Goal: Obtain resource: Obtain resource

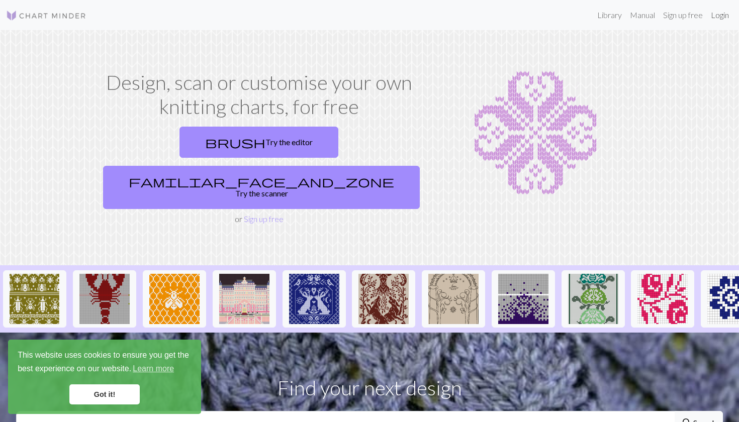
click at [721, 16] on link "Login" at bounding box center [720, 15] width 26 height 20
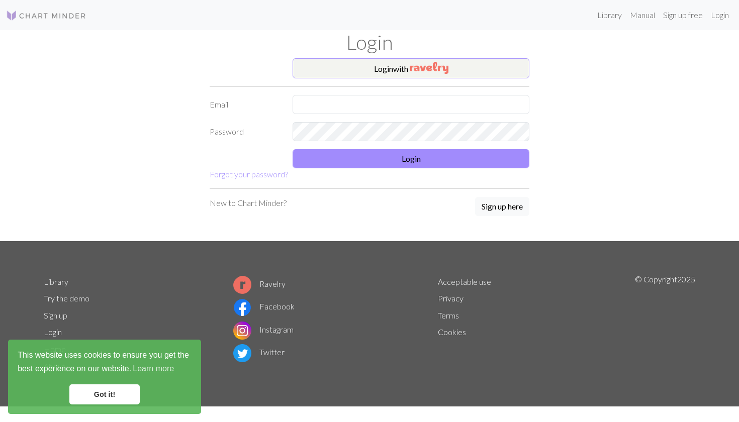
click at [398, 67] on button "Login with" at bounding box center [411, 68] width 237 height 20
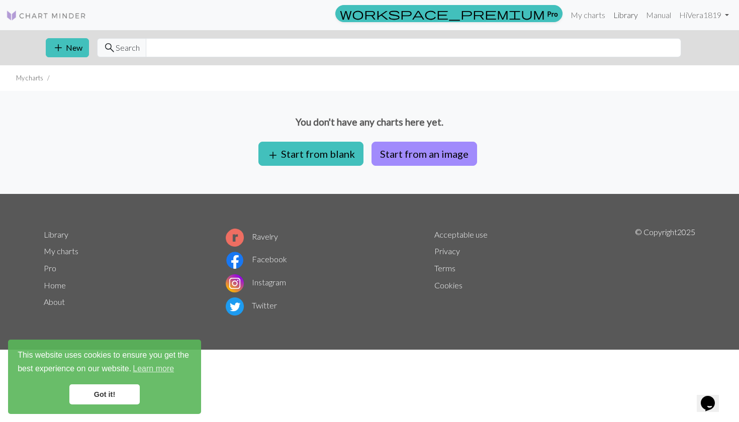
click at [627, 18] on link "Library" at bounding box center [625, 15] width 33 height 20
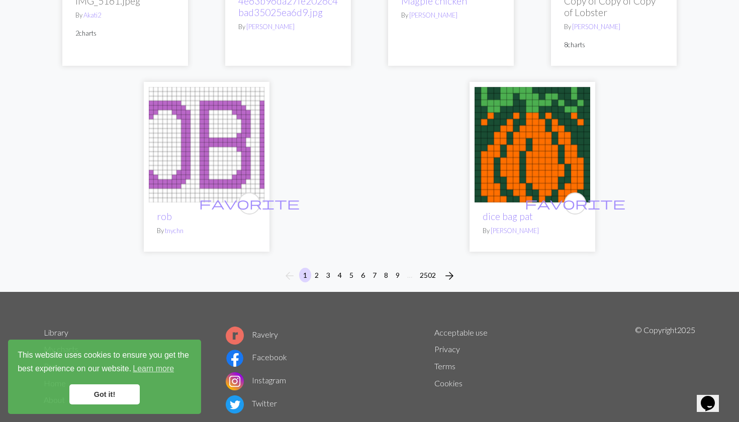
scroll to position [2571, 0]
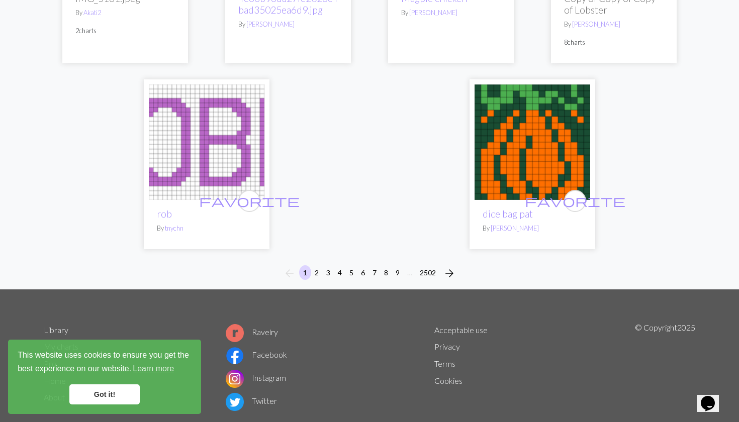
click at [318, 270] on button "2" at bounding box center [317, 272] width 12 height 15
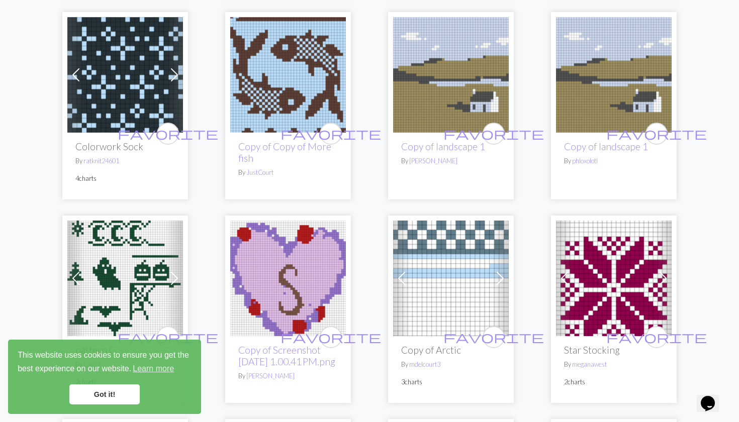
scroll to position [335, 0]
click at [494, 126] on span "favorite" at bounding box center [493, 134] width 101 height 16
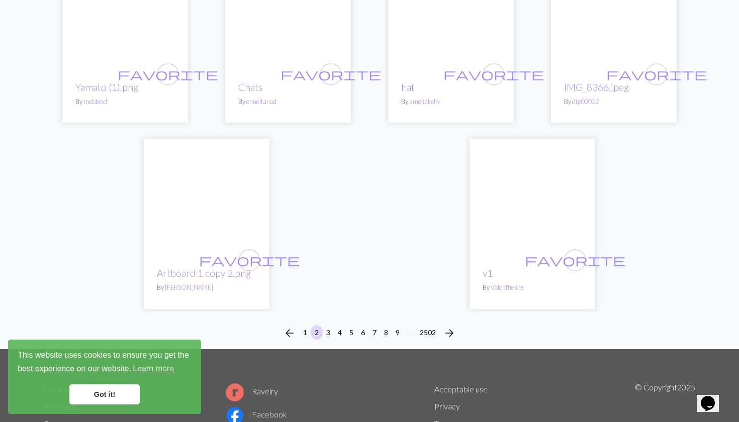
scroll to position [2567, 0]
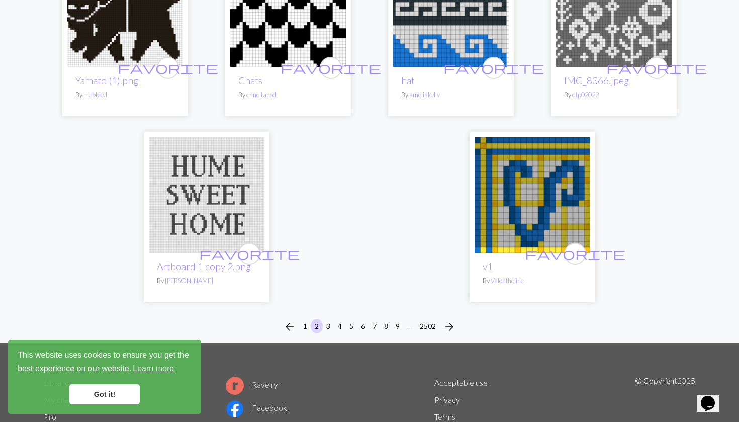
click at [331, 319] on button "3" at bounding box center [328, 326] width 12 height 15
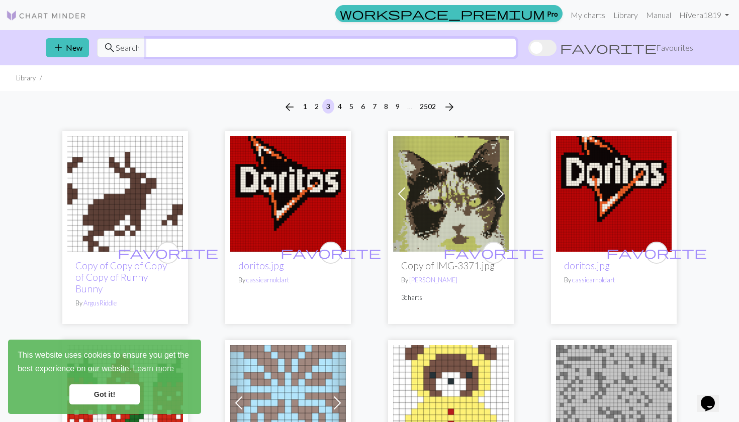
click at [178, 52] on input "text" at bounding box center [331, 47] width 370 height 19
type input "landscape"
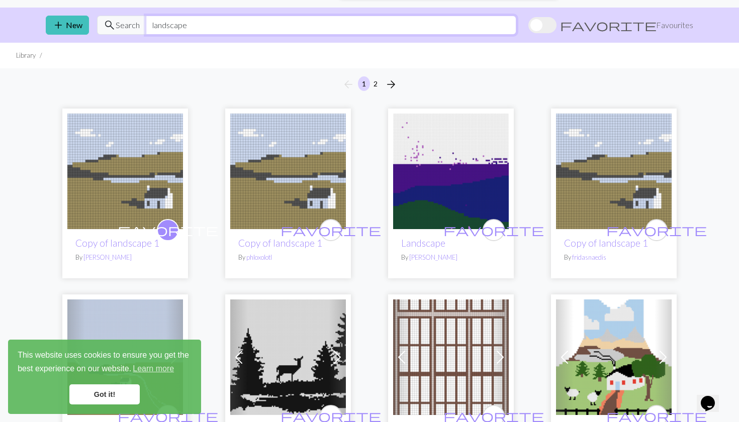
scroll to position [26, 0]
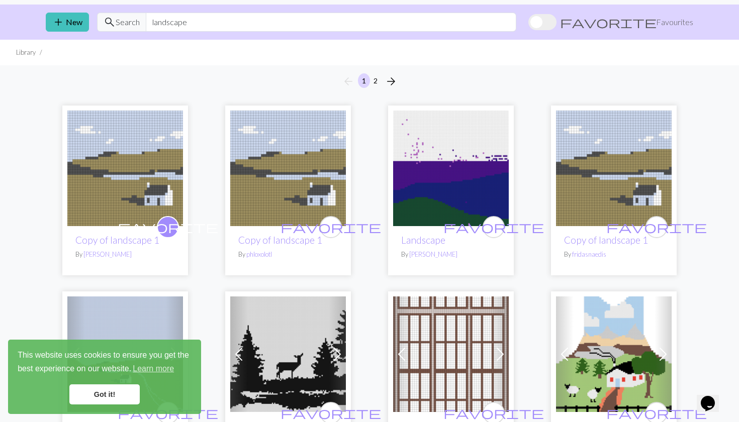
click at [131, 391] on link "Got it!" at bounding box center [104, 394] width 70 height 20
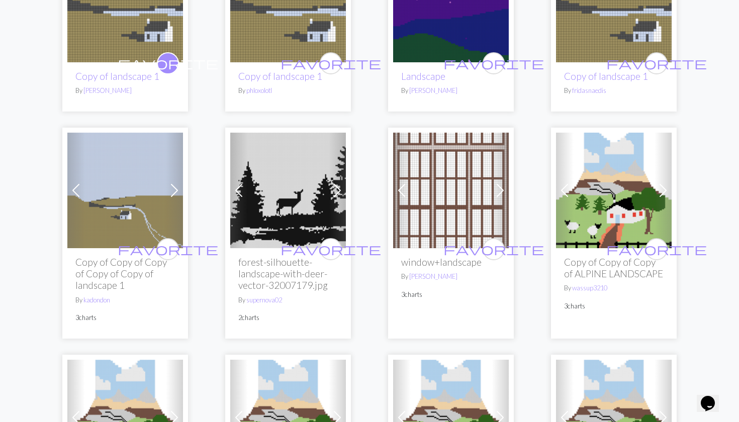
scroll to position [190, 0]
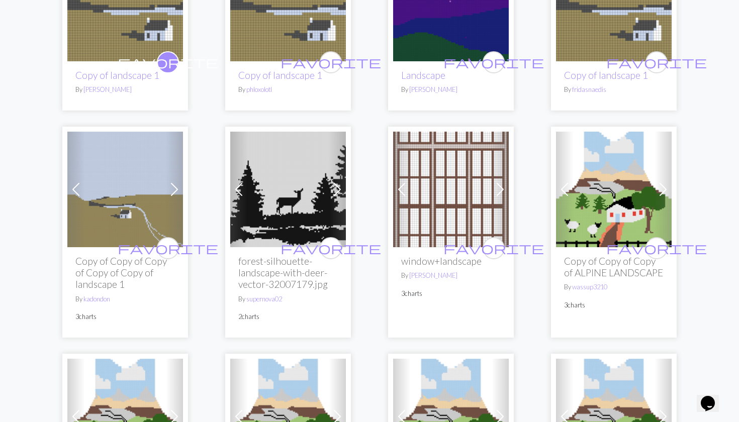
click at [137, 238] on img at bounding box center [125, 190] width 116 height 116
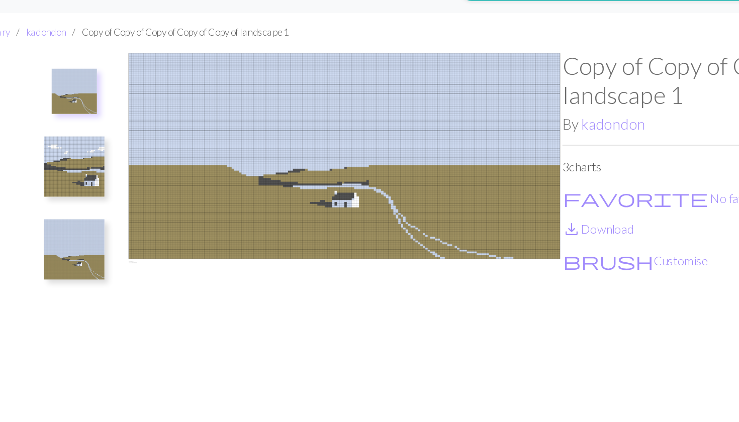
click at [58, 113] on img at bounding box center [78, 133] width 40 height 40
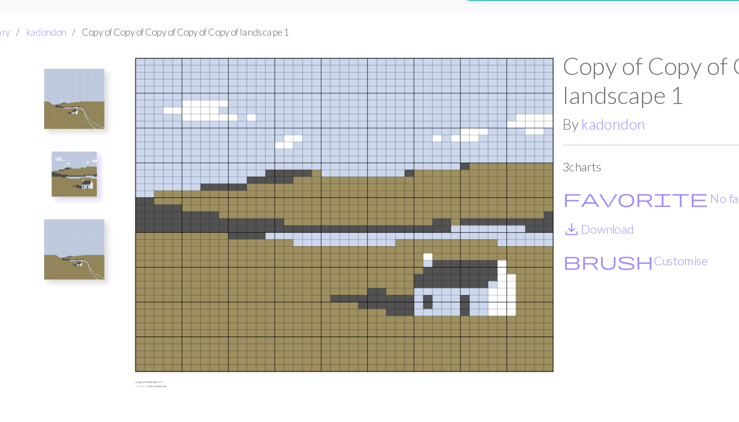
click at [58, 168] on img at bounding box center [78, 188] width 40 height 40
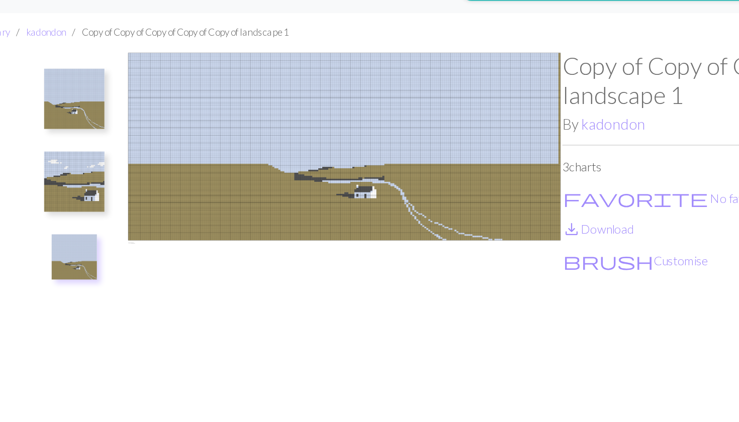
click at [58, 78] on img at bounding box center [78, 87] width 40 height 40
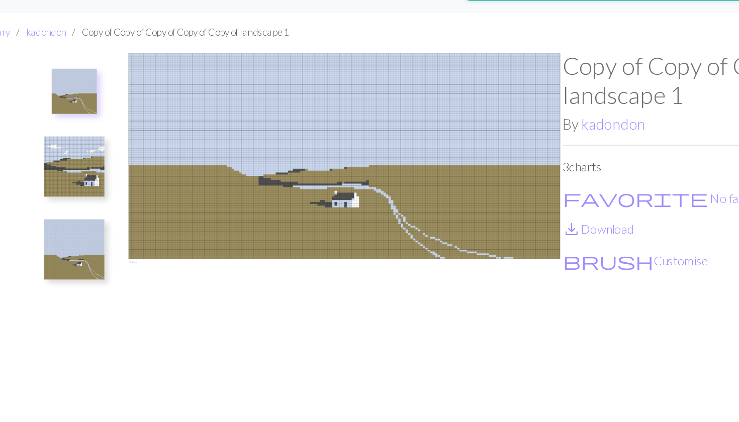
click at [58, 176] on img at bounding box center [78, 188] width 40 height 40
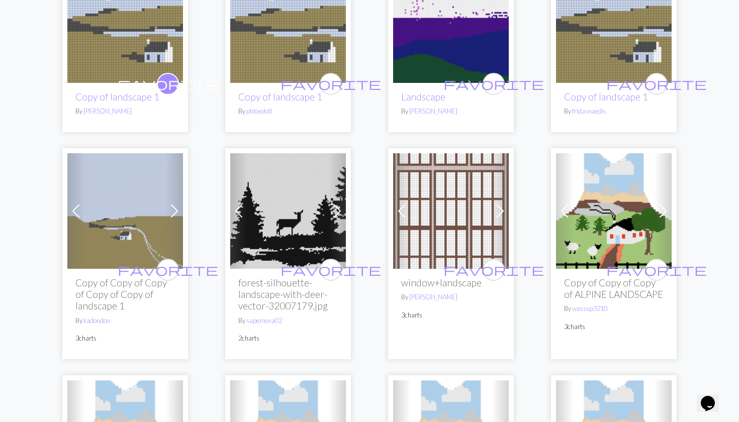
scroll to position [175, 0]
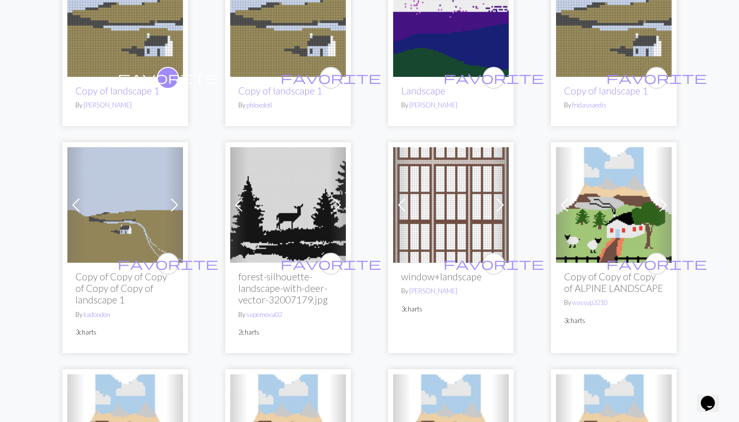
click at [155, 263] on div "favorite Copy of Copy of Copy of Copy of Copy of landscape 1 By kadondon 3 char…" at bounding box center [125, 308] width 116 height 90
click at [165, 260] on span "favorite" at bounding box center [168, 264] width 101 height 16
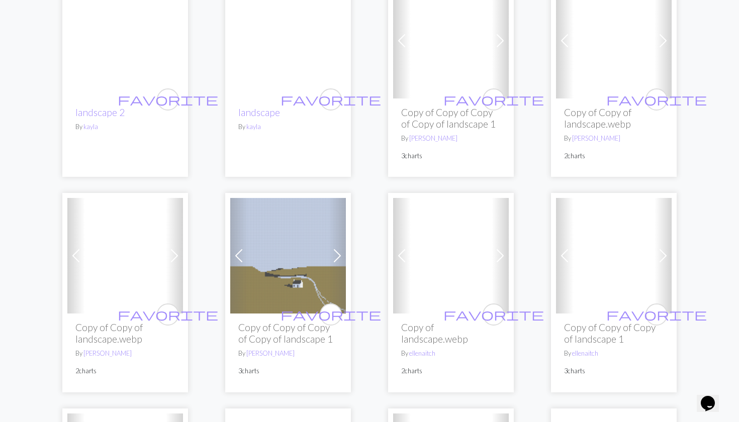
scroll to position [1003, 0]
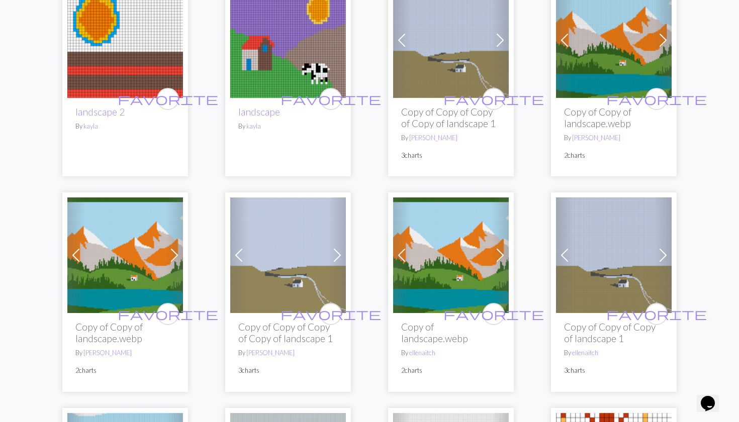
click at [174, 262] on span at bounding box center [174, 255] width 16 height 16
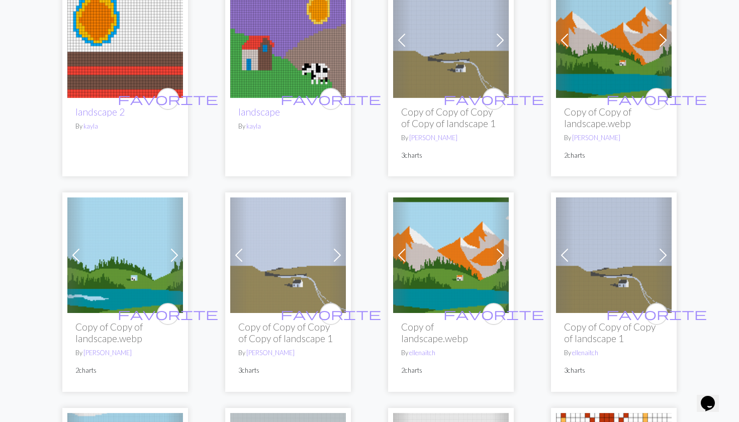
click at [174, 262] on span at bounding box center [174, 255] width 16 height 16
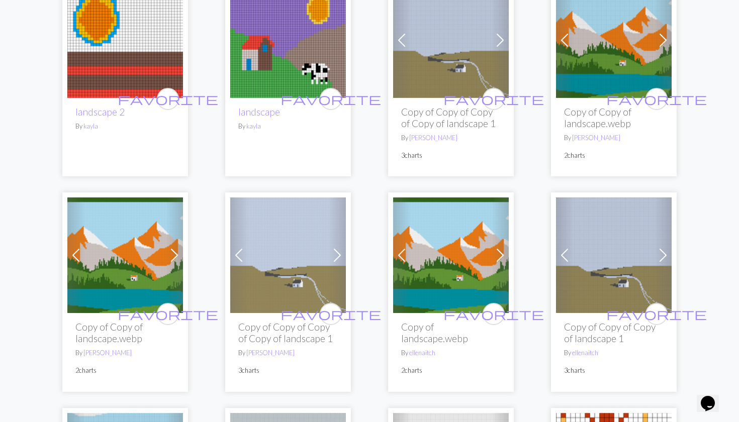
click at [499, 263] on span at bounding box center [500, 255] width 16 height 16
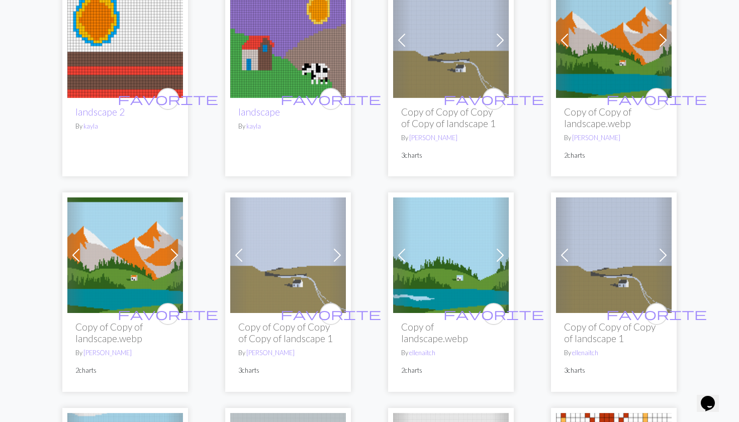
click at [498, 263] on span at bounding box center [500, 255] width 16 height 16
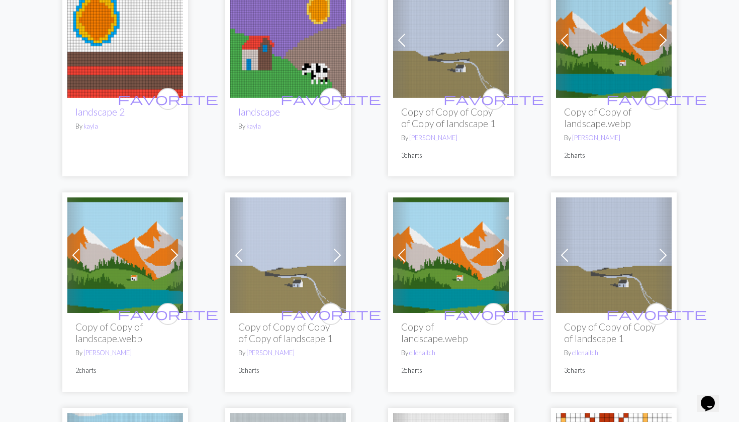
click at [659, 46] on span at bounding box center [663, 40] width 16 height 16
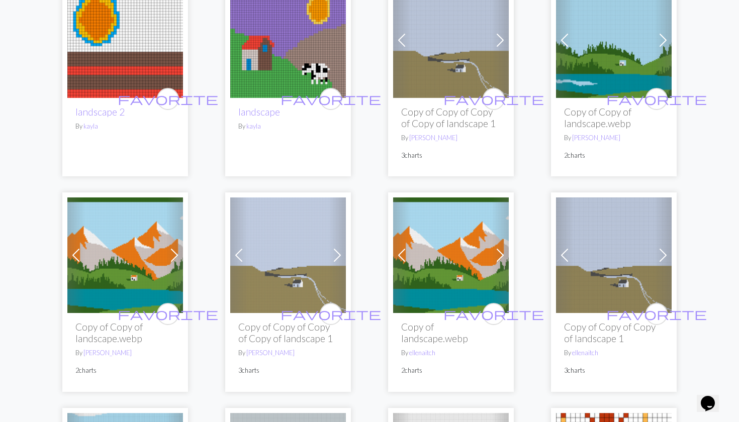
click at [659, 46] on span at bounding box center [663, 40] width 16 height 16
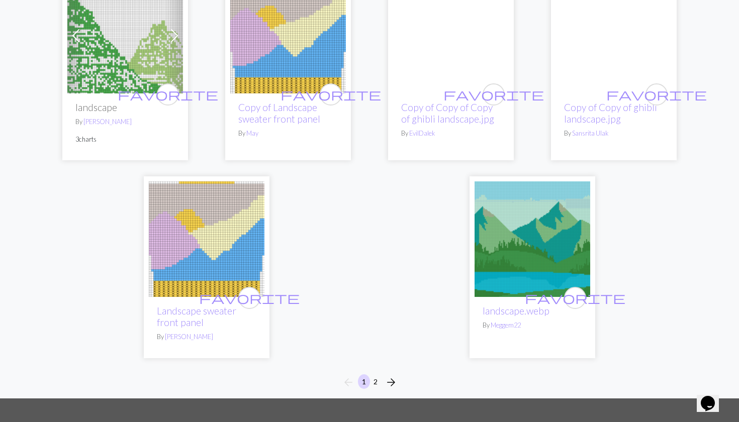
scroll to position [2677, 0]
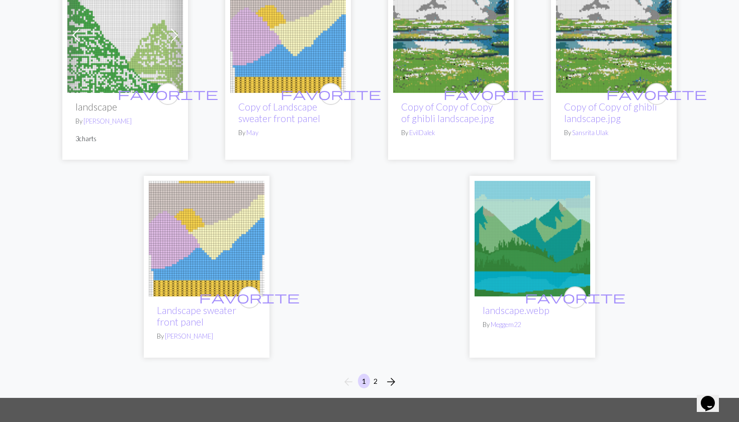
click at [378, 377] on button "2" at bounding box center [375, 381] width 12 height 15
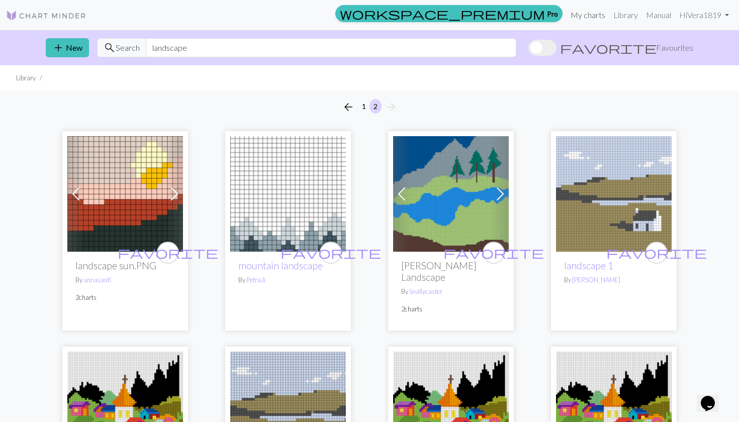
click at [584, 16] on link "My charts" at bounding box center [587, 15] width 43 height 20
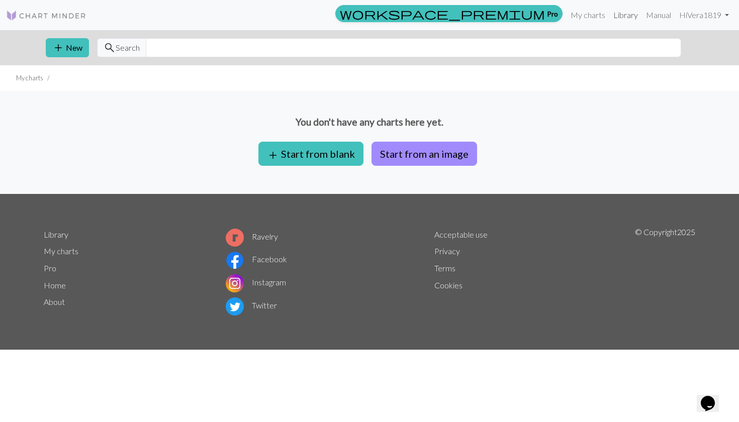
click at [627, 17] on link "Library" at bounding box center [625, 15] width 33 height 20
click at [708, 14] on link "Hi Vera1819" at bounding box center [704, 15] width 58 height 20
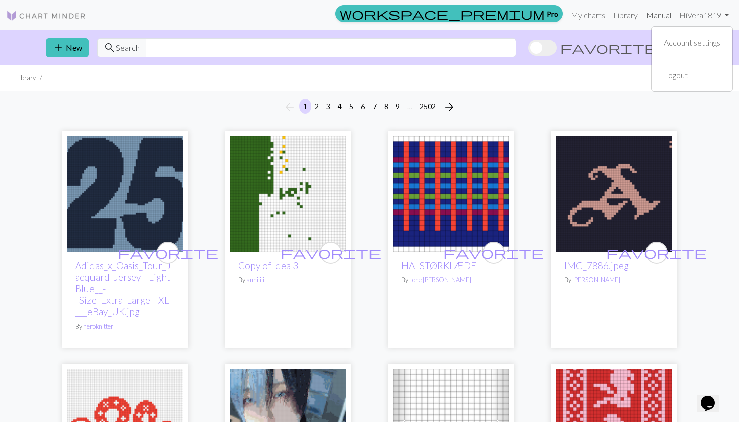
click at [654, 12] on link "Manual" at bounding box center [658, 15] width 33 height 20
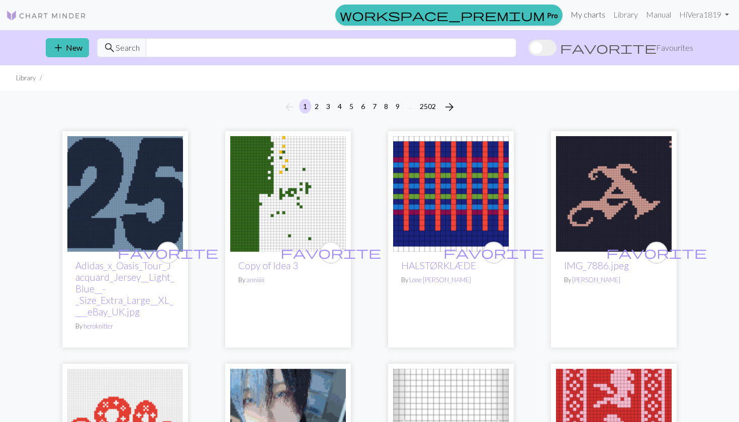
click at [579, 11] on link "My charts" at bounding box center [587, 15] width 43 height 20
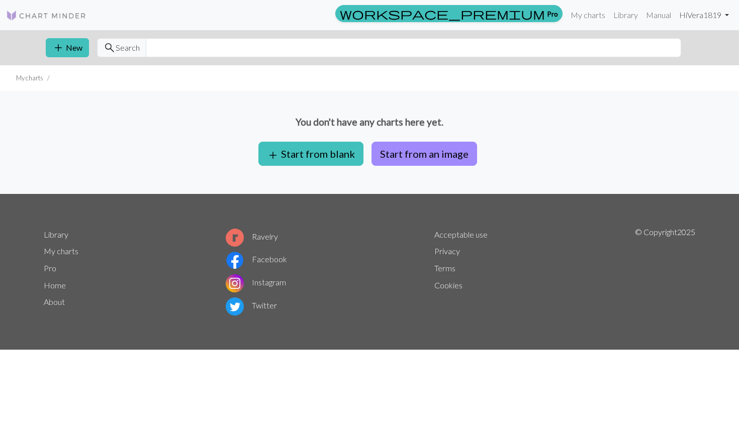
click at [718, 12] on link "Hi Vera1819" at bounding box center [704, 15] width 58 height 20
click at [689, 47] on link "Account settings" at bounding box center [691, 43] width 65 height 20
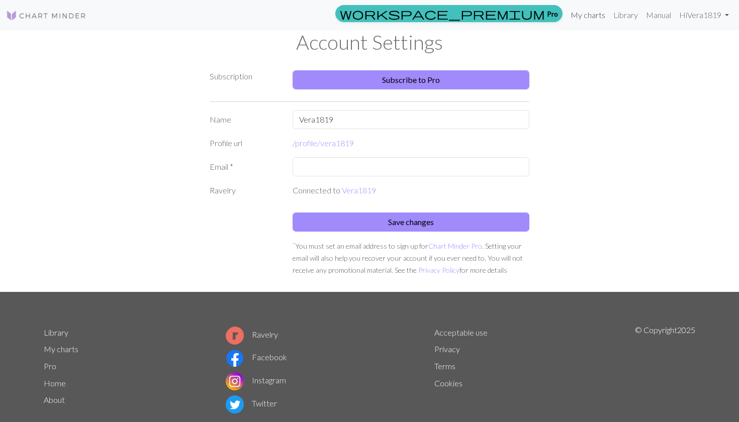
click at [583, 16] on link "My charts" at bounding box center [587, 15] width 43 height 20
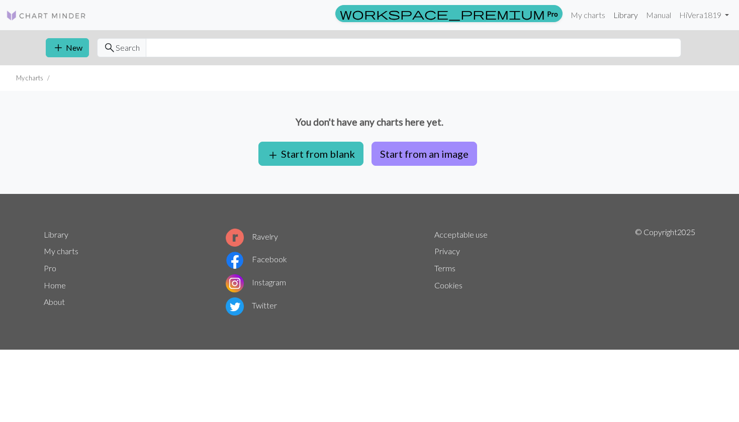
click at [623, 16] on link "Library" at bounding box center [625, 15] width 33 height 20
click at [624, 15] on link "Library" at bounding box center [625, 15] width 33 height 20
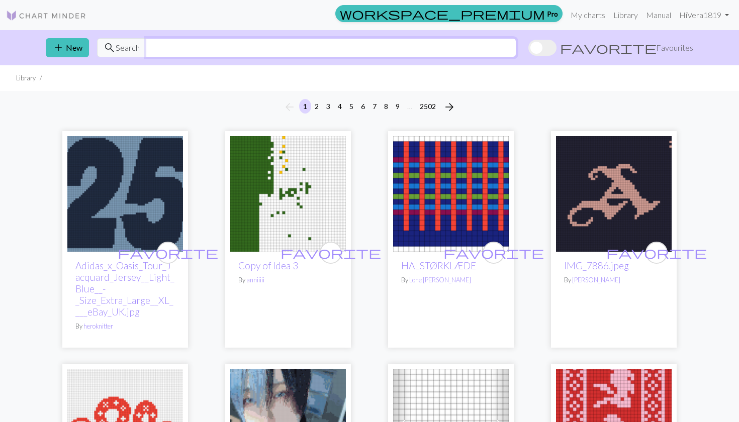
click at [447, 50] on input "text" at bounding box center [331, 47] width 370 height 19
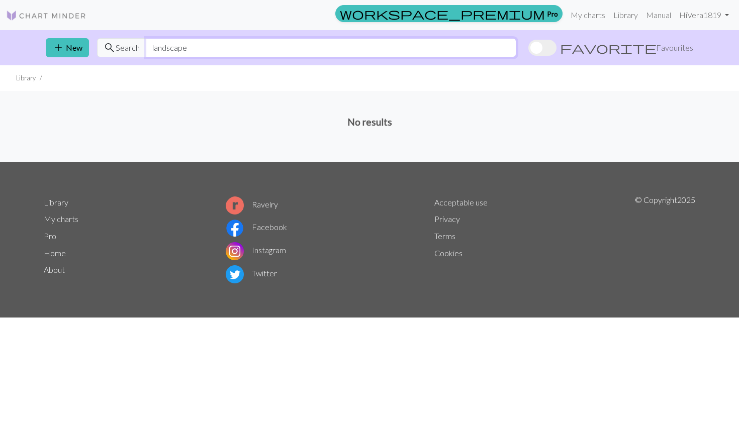
type input "landscape"
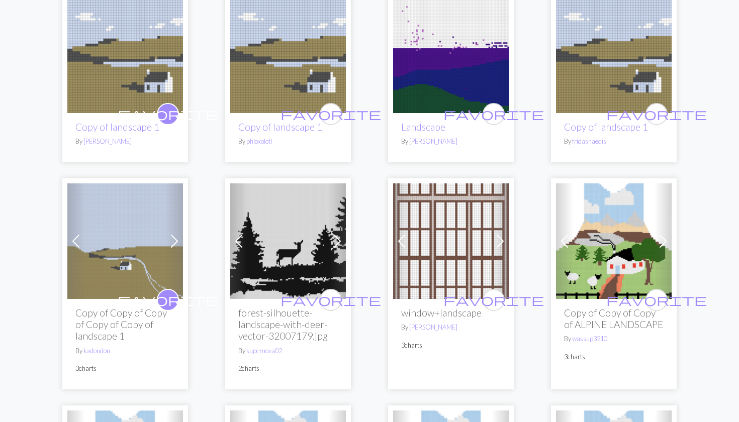
scroll to position [142, 0]
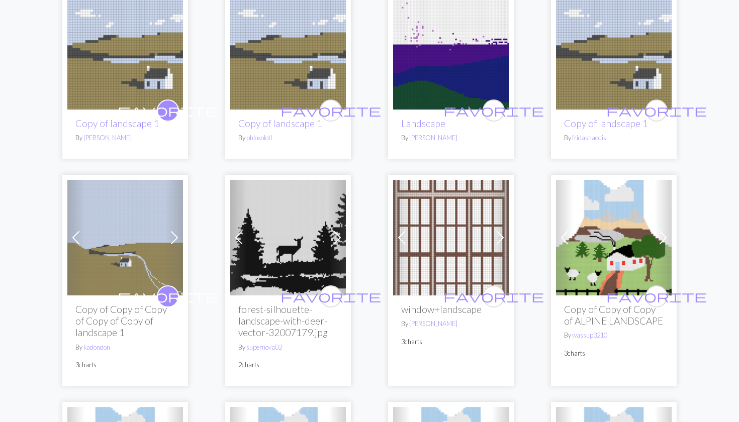
click at [116, 236] on img at bounding box center [125, 238] width 116 height 116
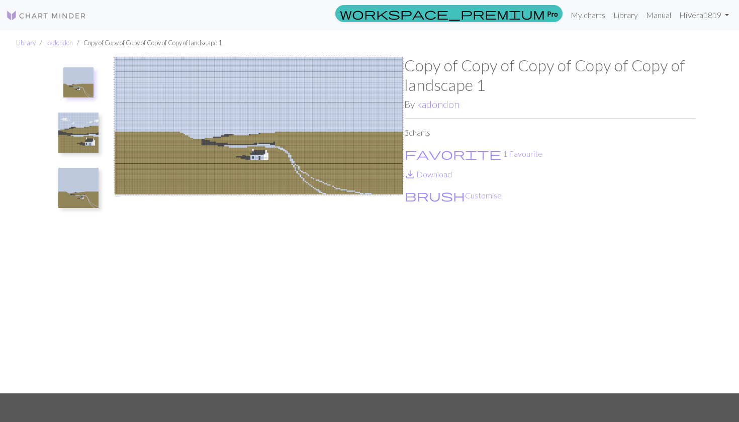
click at [87, 142] on img at bounding box center [78, 133] width 40 height 40
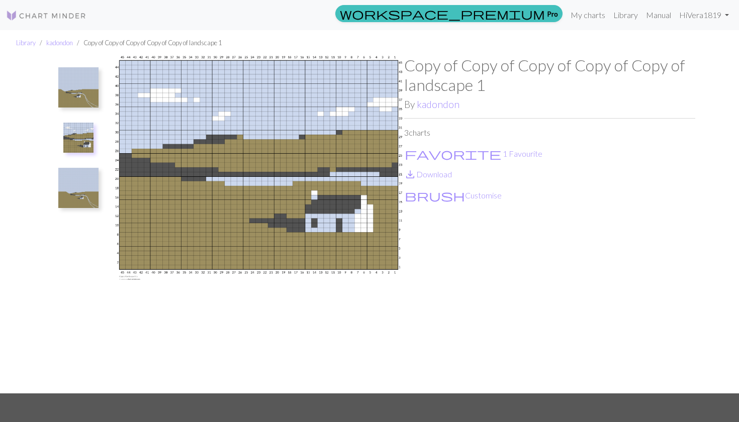
click at [79, 184] on img at bounding box center [78, 188] width 40 height 40
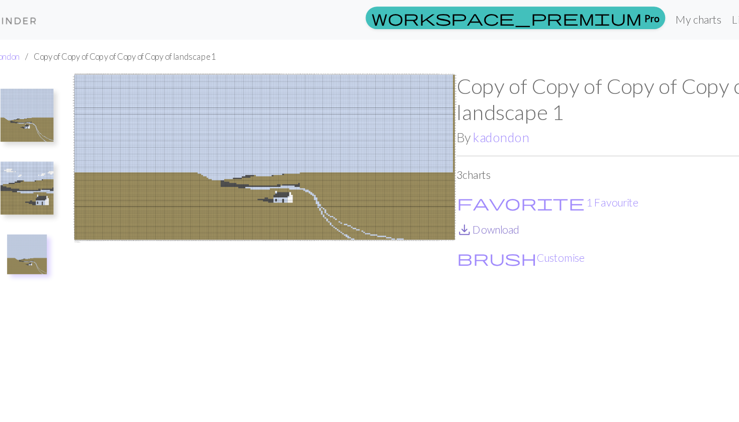
click at [404, 173] on link "save_alt Download" at bounding box center [428, 174] width 48 height 10
